Goal: Transaction & Acquisition: Purchase product/service

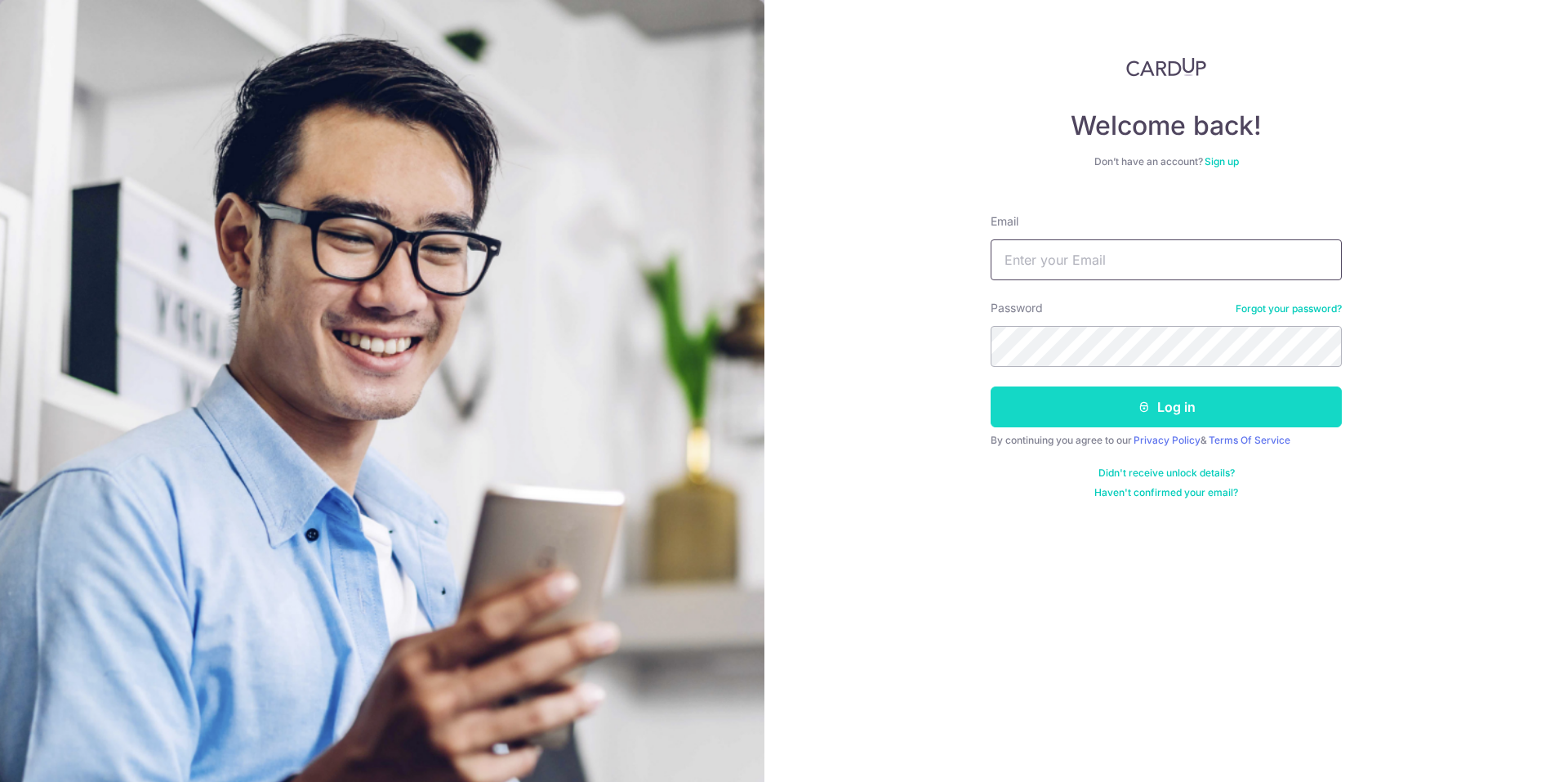
type input "[EMAIL_ADDRESS][DOMAIN_NAME]"
click at [1149, 403] on icon "submit" at bounding box center [1144, 406] width 13 height 13
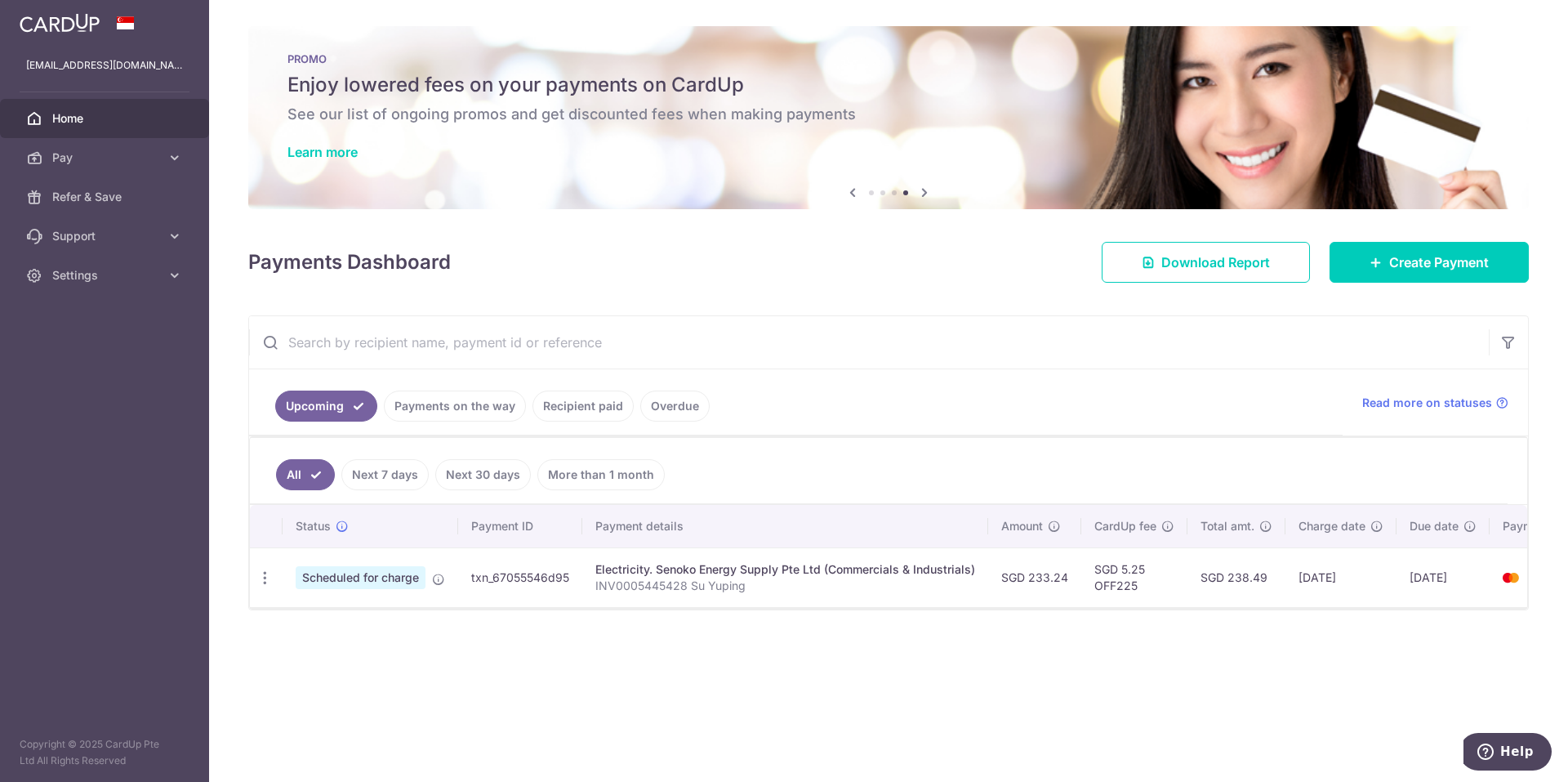
click at [581, 269] on div "Payments Dashboard Download Report Create Payment" at bounding box center [888, 259] width 1281 height 47
click at [1354, 260] on link "Create Payment" at bounding box center [1429, 262] width 199 height 41
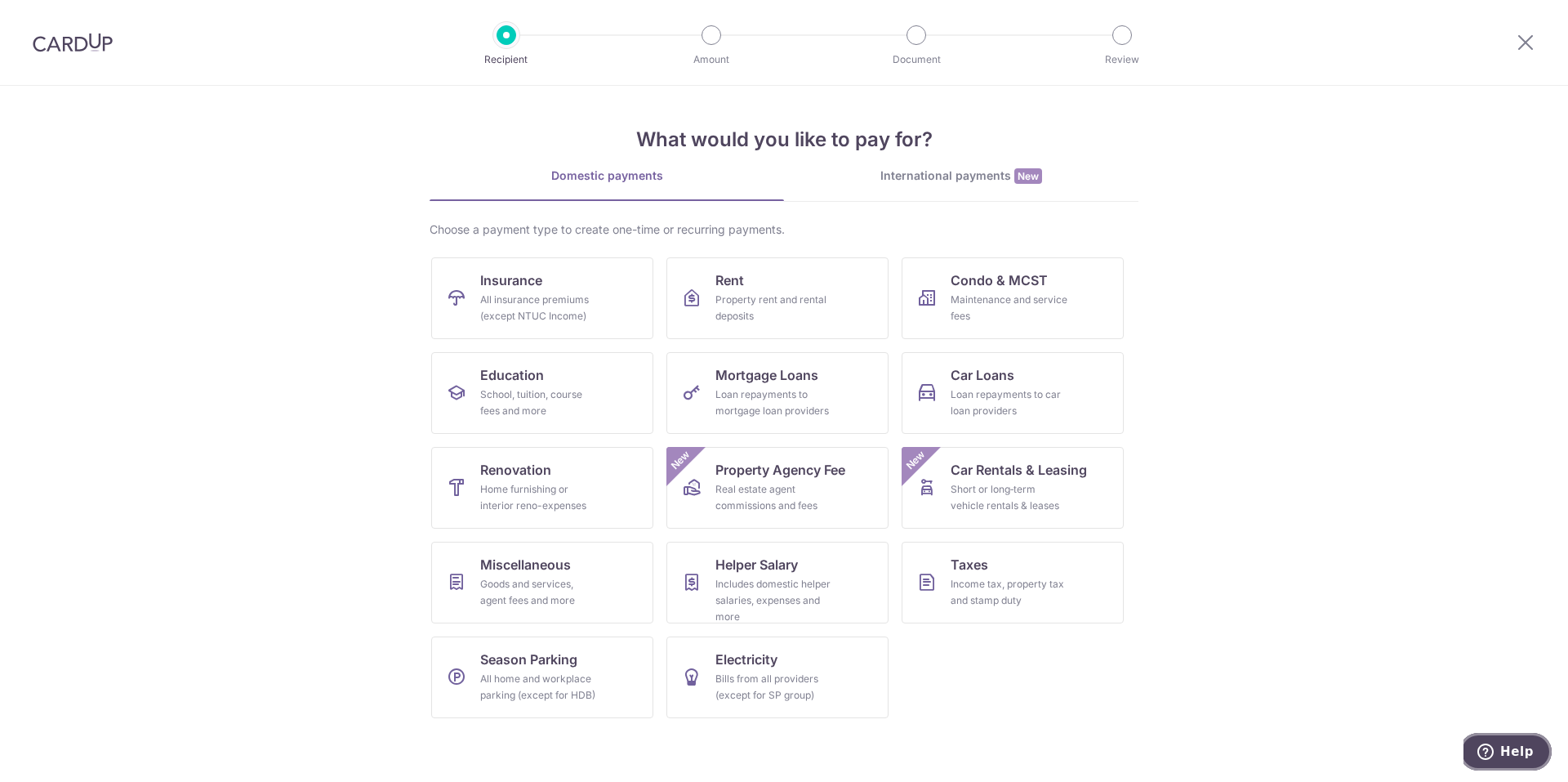
click at [1524, 749] on span "Help" at bounding box center [1517, 751] width 33 height 15
